Goal: Task Accomplishment & Management: Complete application form

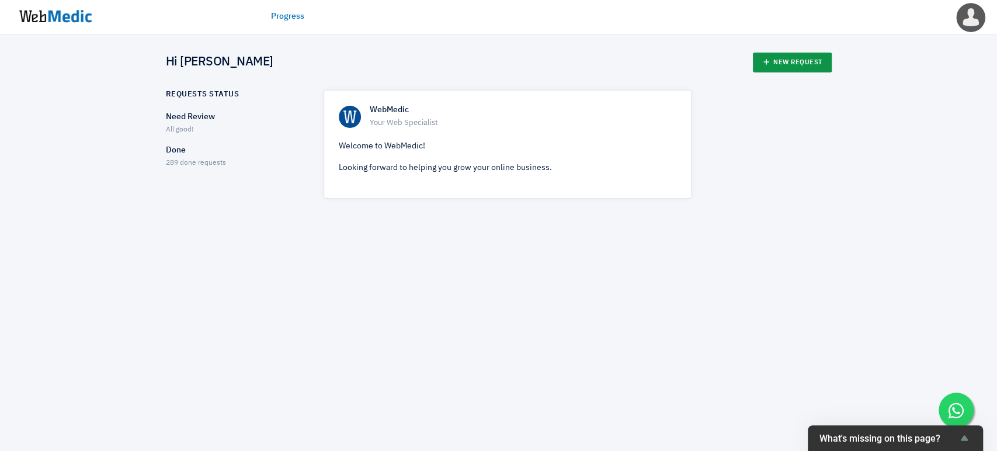
click at [774, 63] on link "New Request" at bounding box center [792, 63] width 79 height 20
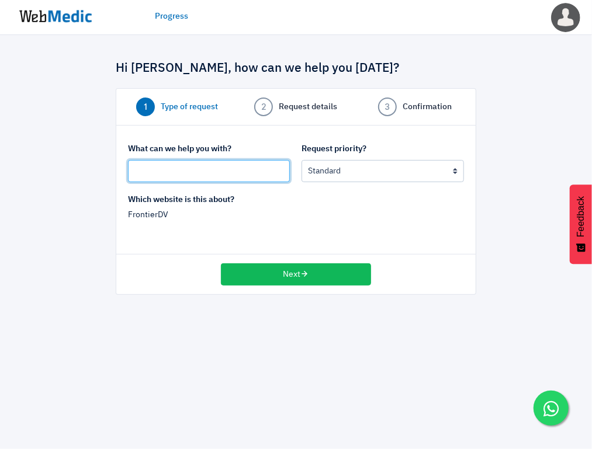
click at [210, 169] on input "text" at bounding box center [209, 171] width 162 height 22
type input "Press Release"
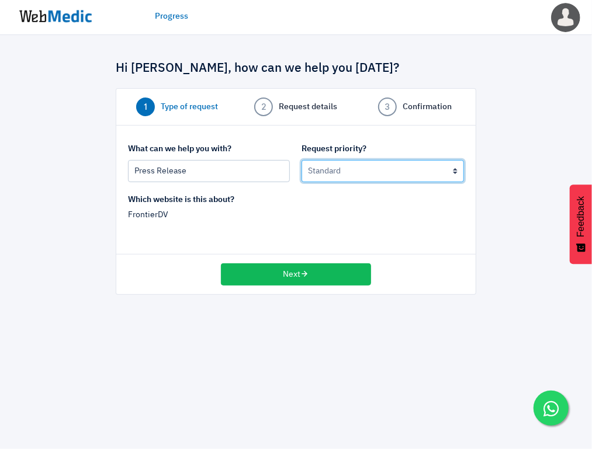
click at [341, 178] on select "Urgent: this is a mission critical issue High: this needs to be prioritized bef…" at bounding box center [382, 171] width 162 height 22
select select "1"
click at [301, 160] on select "Urgent: this is a mission critical issue High: this needs to be prioritized bef…" at bounding box center [382, 171] width 162 height 22
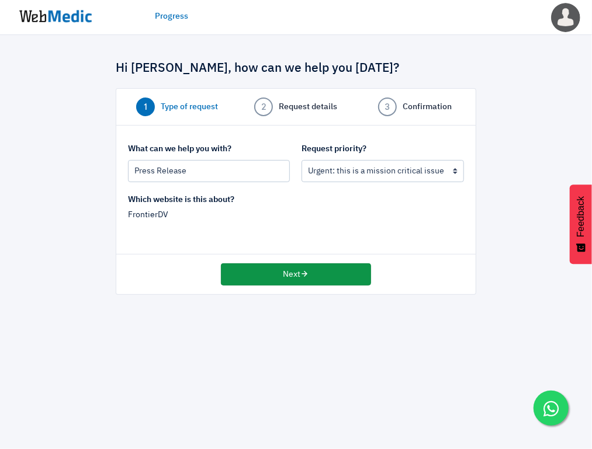
drag, startPoint x: 293, startPoint y: 270, endPoint x: 286, endPoint y: 268, distance: 7.4
click at [292, 270] on button "Next" at bounding box center [296, 274] width 150 height 22
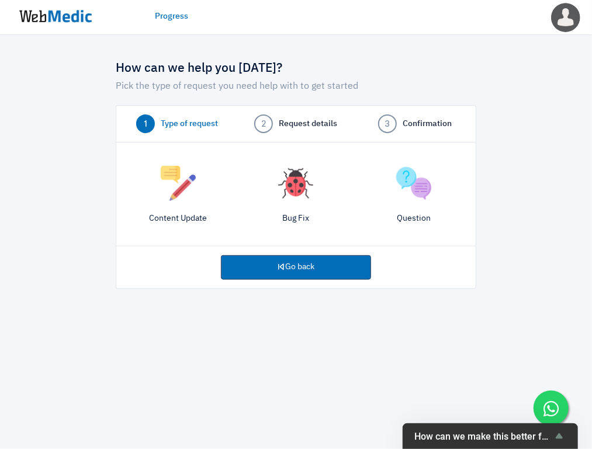
click at [167, 187] on img at bounding box center [178, 183] width 35 height 35
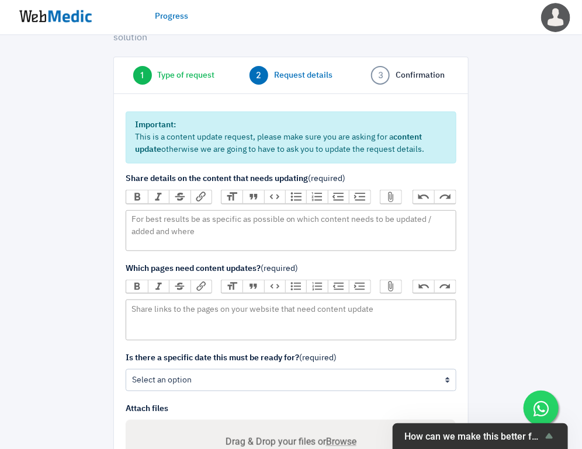
scroll to position [130, 0]
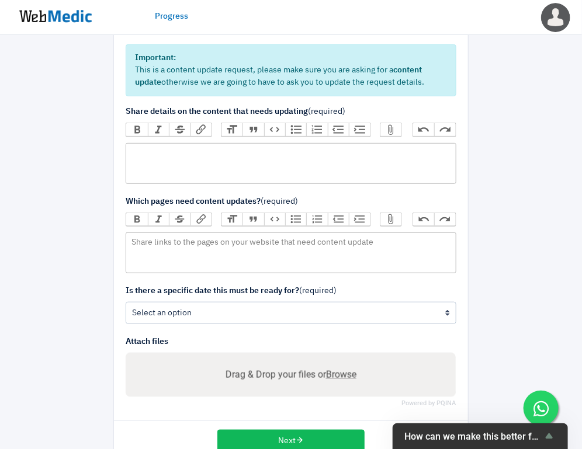
click at [168, 151] on trix-editor at bounding box center [291, 163] width 330 height 41
click at [245, 148] on div "Please upload to" at bounding box center [291, 153] width 320 height 12
type trix-editor "<div>Please upload to Press Release section</div>"
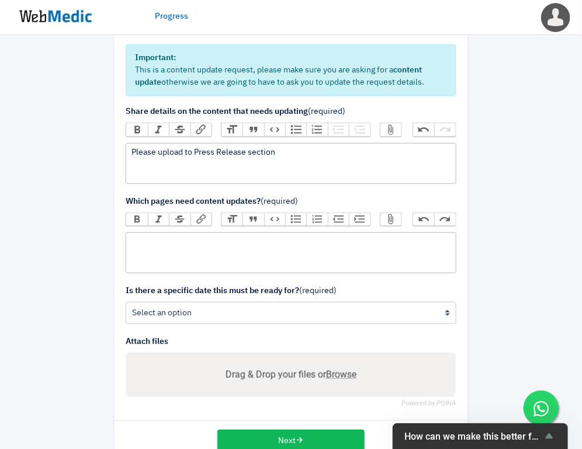
click at [276, 251] on trix-editor at bounding box center [291, 253] width 330 height 41
paste trix-editor "<div>https://frontierdv.com/press-releases/</div>"
type trix-editor "<div>https://frontierdv.com/press-releases/</div>"
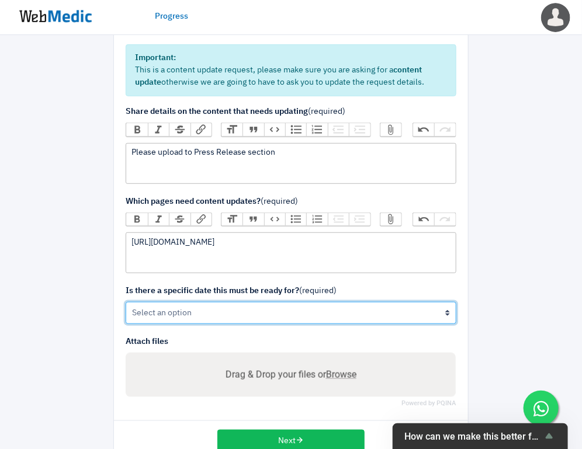
click at [192, 317] on select "Yes No" at bounding box center [291, 313] width 330 height 22
click at [126, 302] on select "Yes No" at bounding box center [291, 313] width 330 height 22
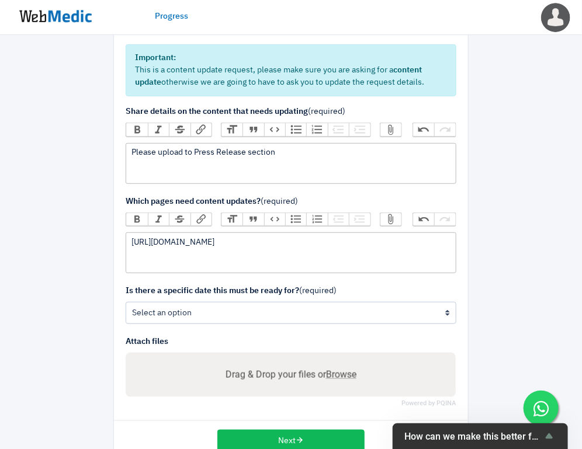
drag, startPoint x: 168, startPoint y: 337, endPoint x: 161, endPoint y: 338, distance: 6.5
click at [167, 338] on strong "Attach files" at bounding box center [147, 342] width 43 height 8
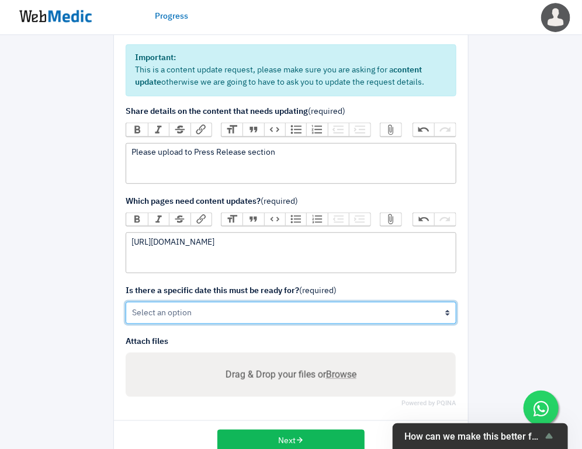
click at [160, 312] on select "Yes No" at bounding box center [291, 313] width 330 height 22
select select "1"
click at [126, 302] on select "Yes No" at bounding box center [291, 313] width 330 height 22
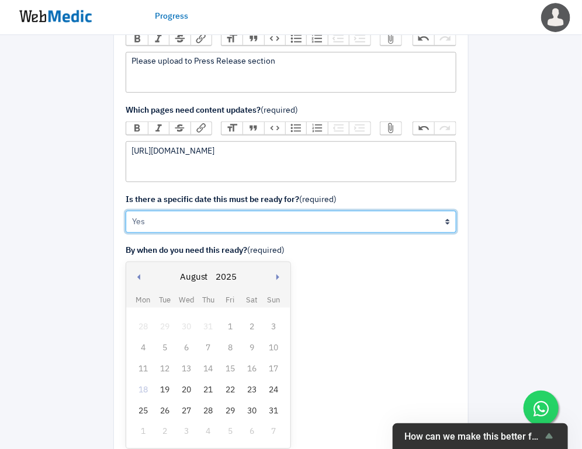
scroll to position [259, 0]
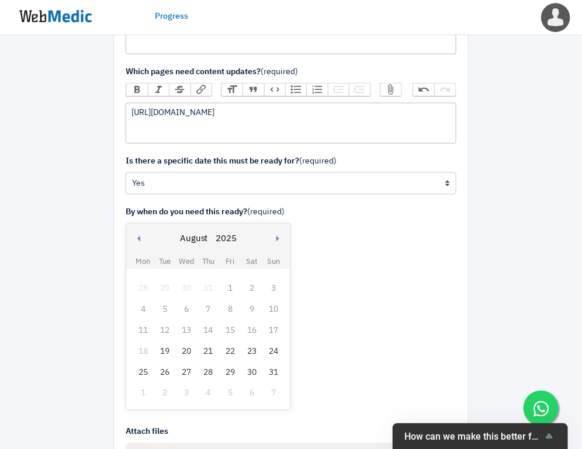
click at [161, 345] on div "19" at bounding box center [164, 351] width 15 height 15
click at [162, 350] on div "19" at bounding box center [164, 351] width 15 height 15
click at [411, 310] on div "By when do you need this ready? (required) Previous month Next month August Jan…" at bounding box center [291, 310] width 330 height 209
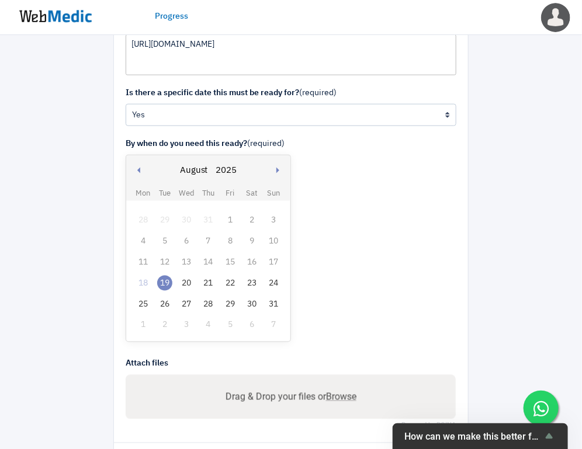
scroll to position [376, 0]
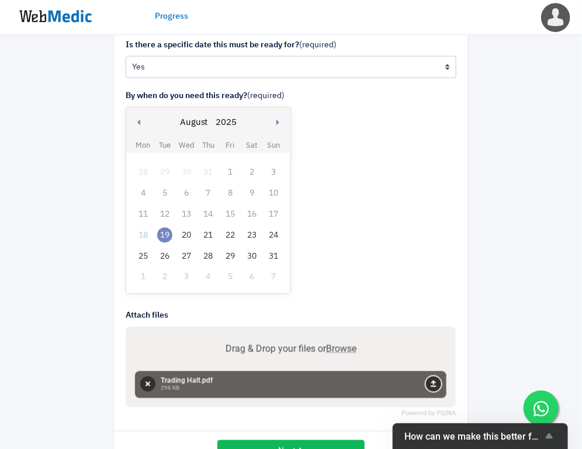
click at [434, 386] on button "Upload" at bounding box center [433, 384] width 15 height 15
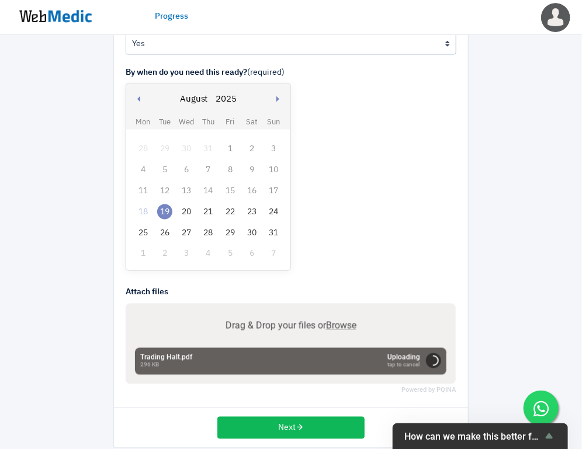
scroll to position [412, 0]
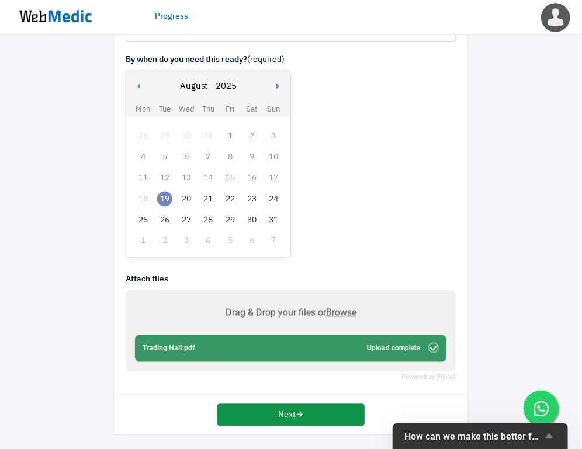
click at [304, 411] on icon "button" at bounding box center [300, 415] width 8 height 8
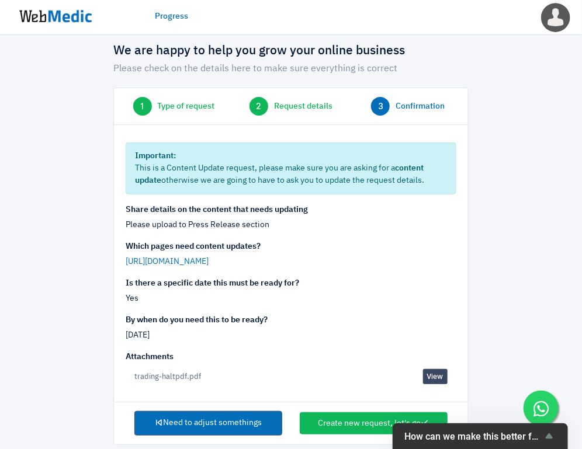
scroll to position [27, 0]
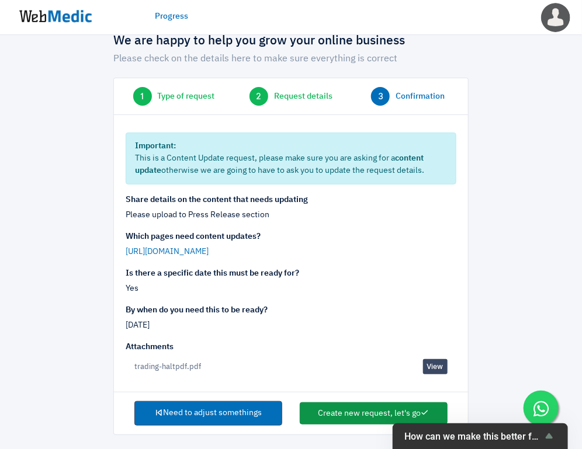
click at [334, 411] on button "Create new request, let's go" at bounding box center [374, 414] width 148 height 22
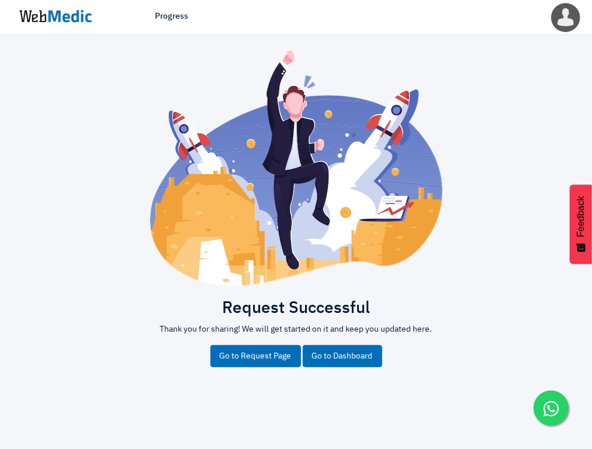
click at [331, 351] on link "Go to Dashboard" at bounding box center [342, 356] width 79 height 22
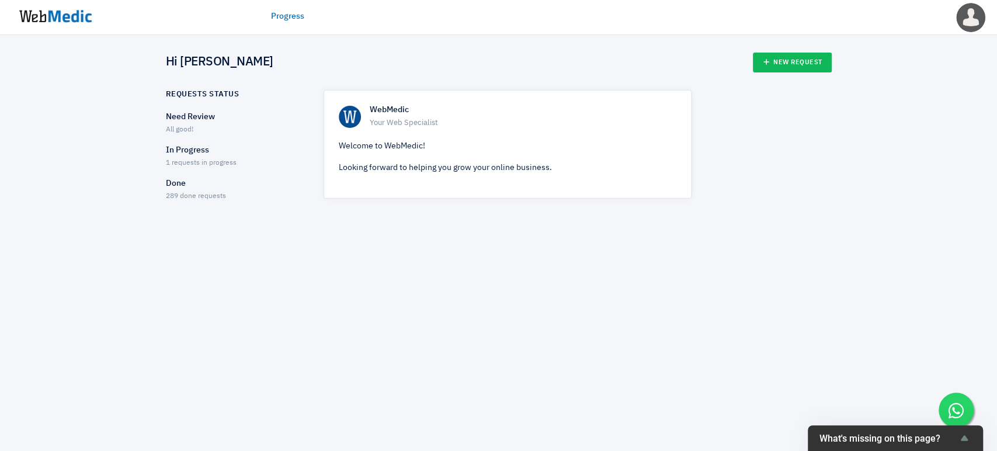
click at [169, 154] on p "In Progress" at bounding box center [234, 150] width 137 height 12
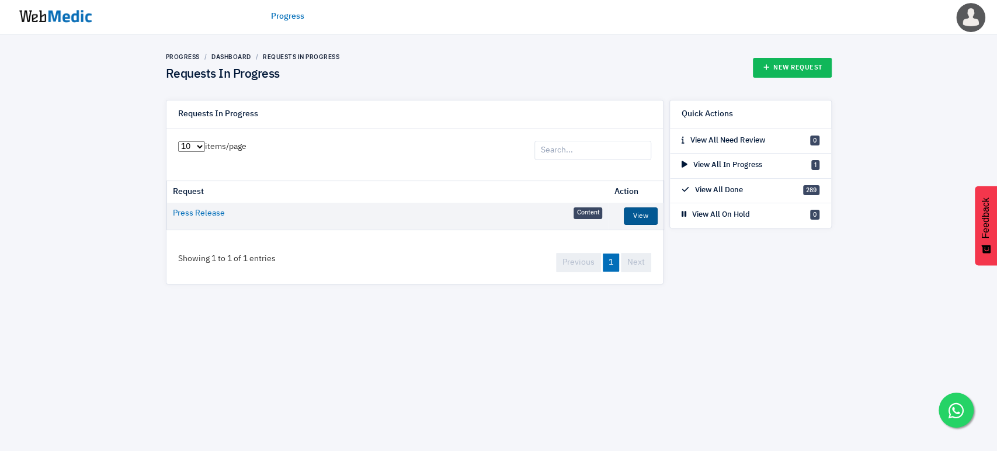
click at [648, 210] on link "View" at bounding box center [641, 216] width 34 height 18
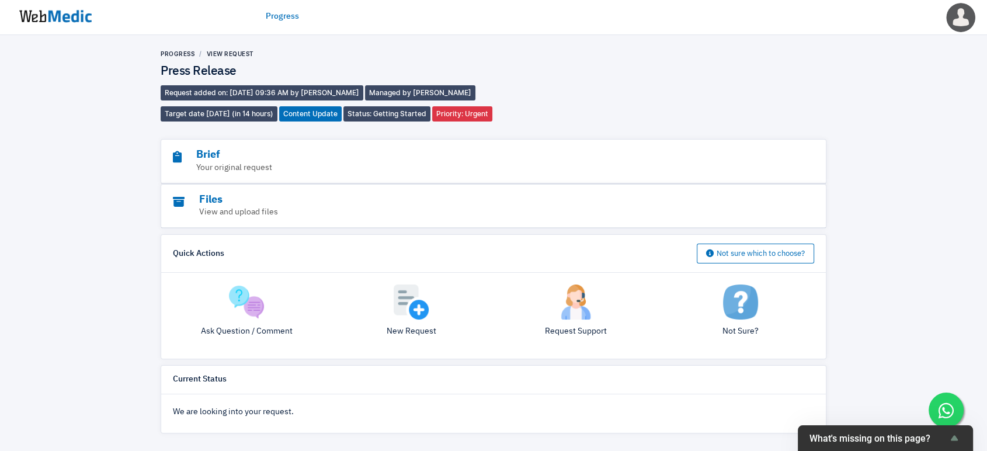
scroll to position [23, 0]
click at [215, 172] on p "Your original request" at bounding box center [461, 168] width 577 height 12
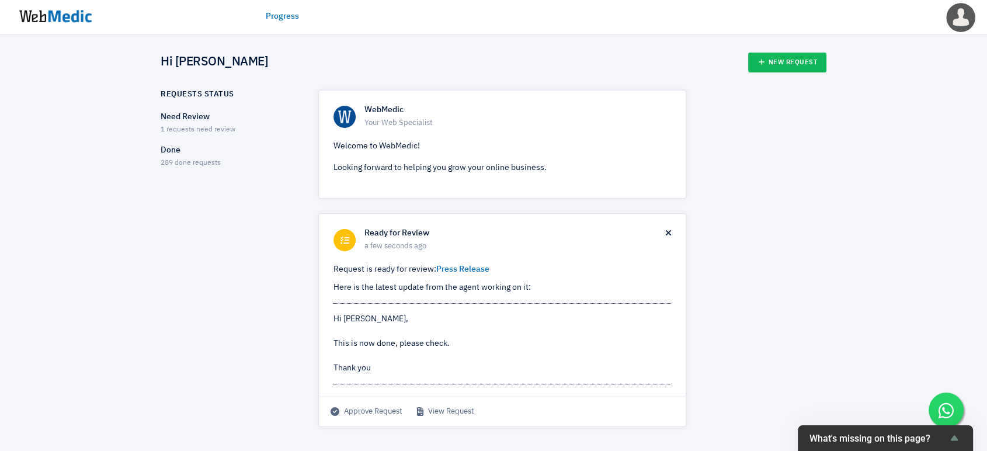
click at [198, 116] on p "Need Review" at bounding box center [229, 117] width 137 height 12
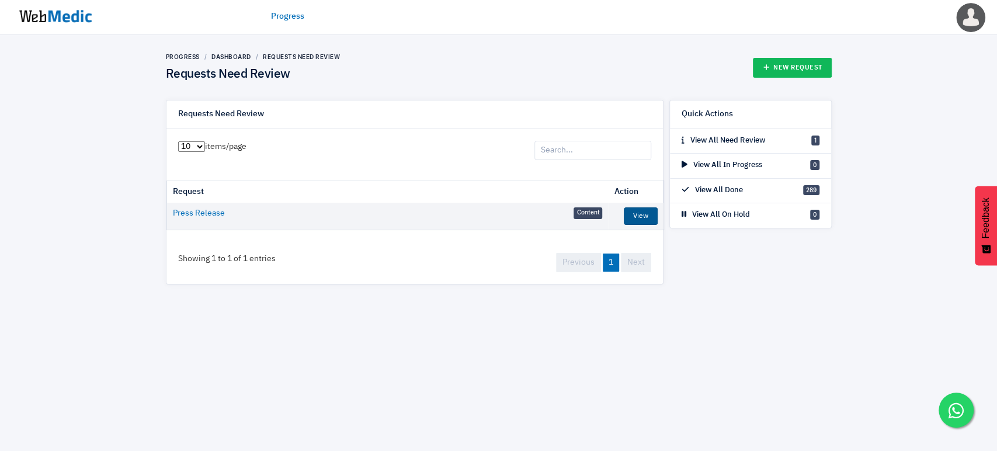
click at [642, 214] on link "View" at bounding box center [641, 216] width 34 height 18
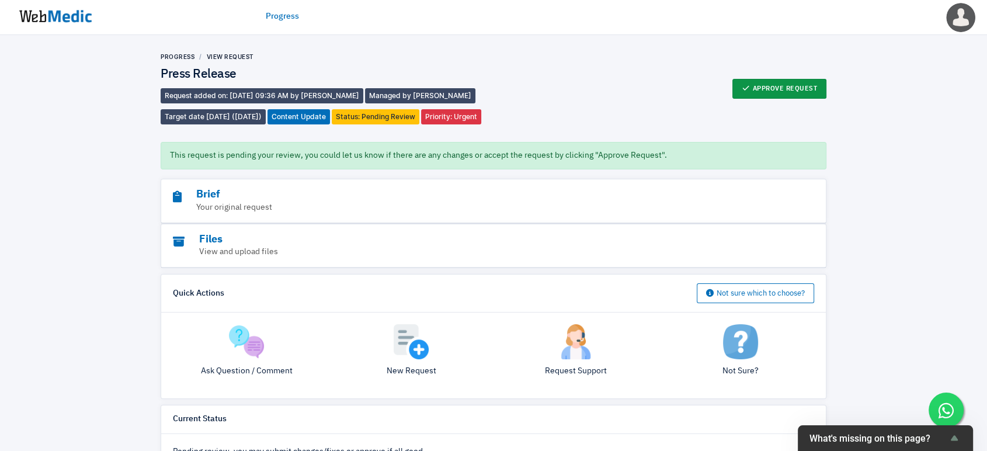
click at [790, 99] on button "Approve Request" at bounding box center [780, 89] width 95 height 20
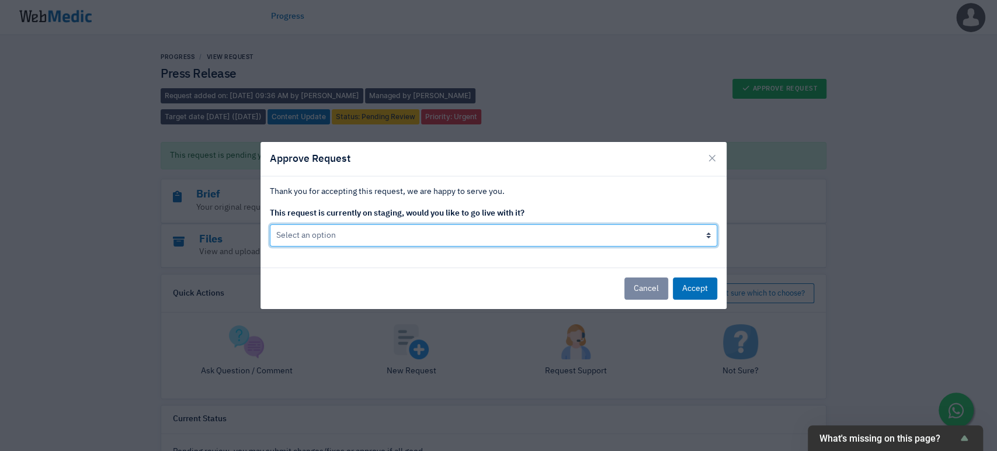
drag, startPoint x: 356, startPoint y: 230, endPoint x: 344, endPoint y: 234, distance: 12.9
click at [356, 230] on select "Select an option Yes go live Accept request but don't go live yet" at bounding box center [494, 235] width 448 height 22
select select "1"
click at [270, 224] on select "Select an option Yes go live Accept request but don't go live yet" at bounding box center [494, 235] width 448 height 22
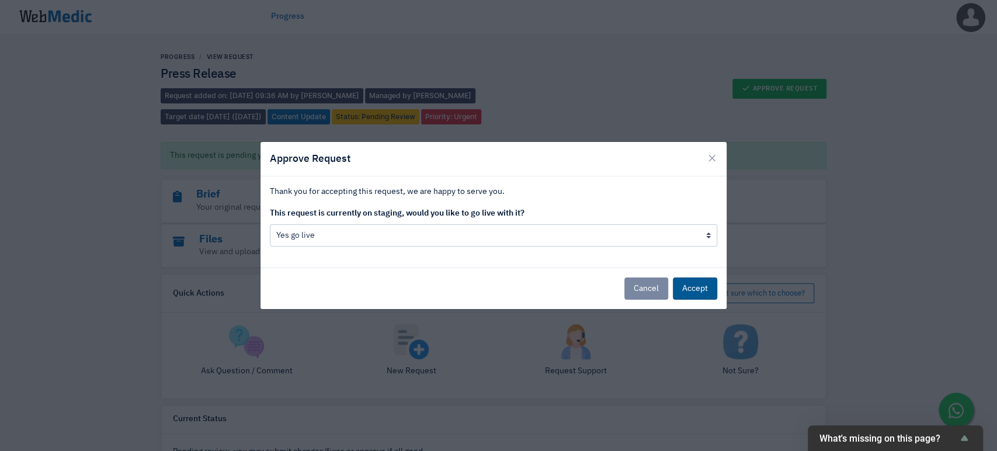
click at [683, 281] on button "Accept" at bounding box center [695, 289] width 44 height 22
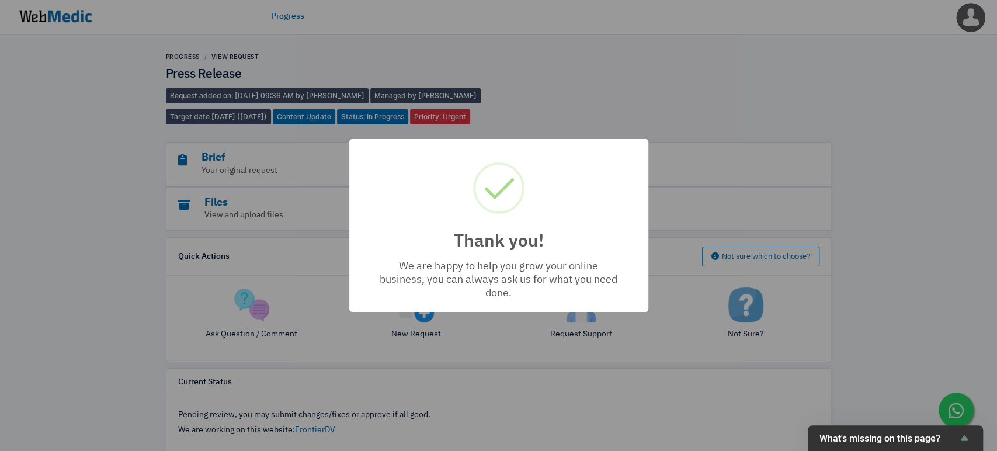
drag, startPoint x: 874, startPoint y: 148, endPoint x: 863, endPoint y: 4, distance: 145.3
click at [880, 138] on div "Thank you! × We are happy to help you grow your online business, you can always…" at bounding box center [498, 225] width 997 height 451
